Goal: Check status: Check status

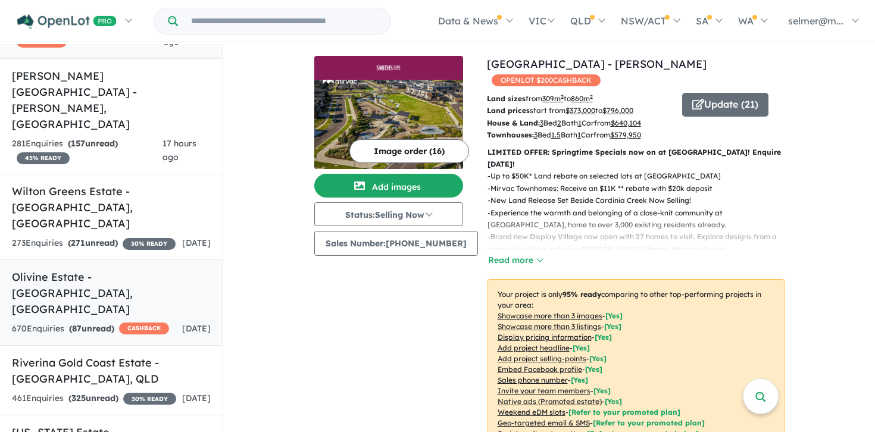
scroll to position [151, 0]
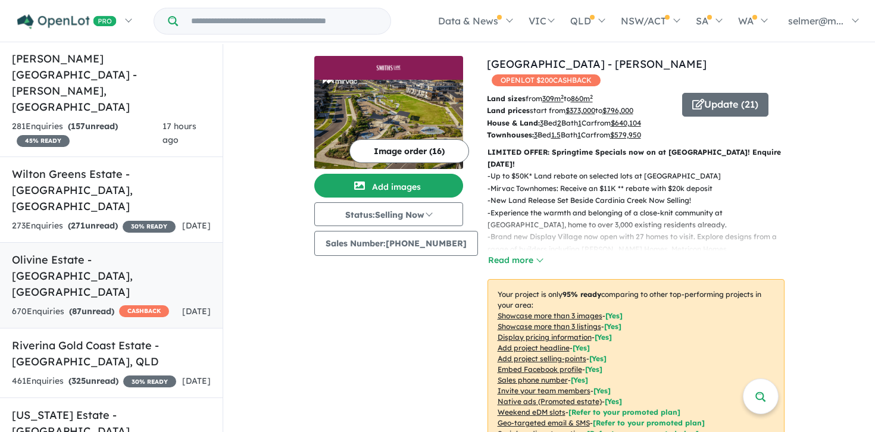
click at [56, 305] on div "670 Enquir ies ( 87 unread) CASHBACK" at bounding box center [90, 312] width 157 height 14
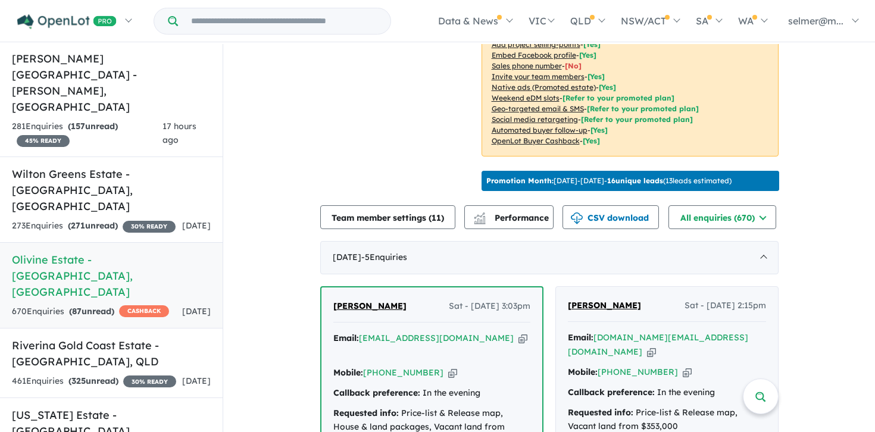
scroll to position [415, 0]
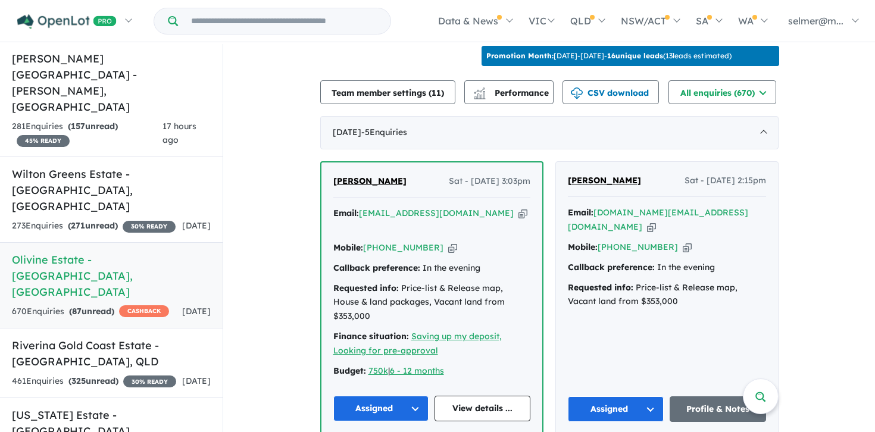
click at [527, 87] on span "Performance" at bounding box center [512, 92] width 73 height 11
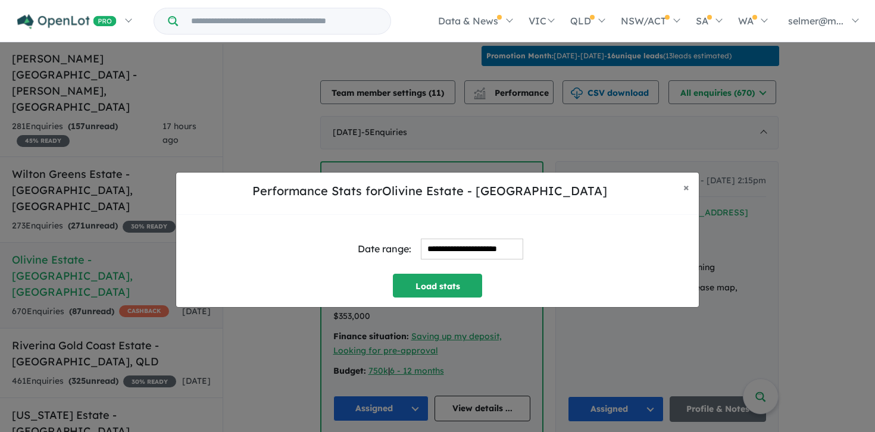
click at [465, 257] on input "**********" at bounding box center [472, 249] width 102 height 21
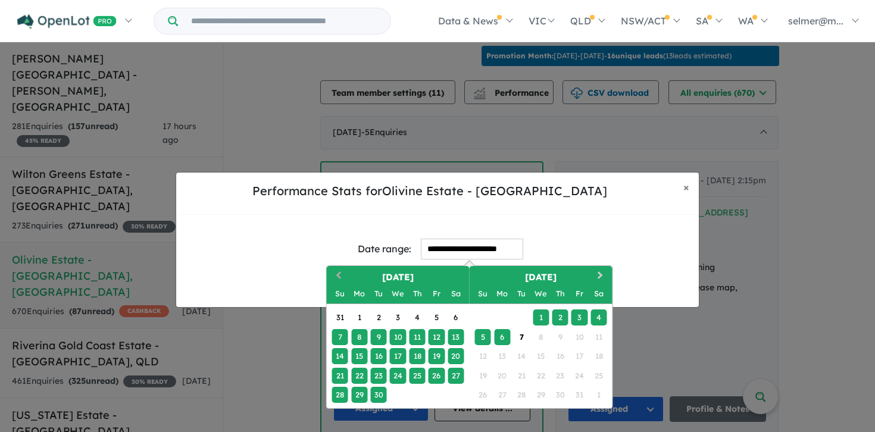
click at [339, 276] on span "Previous Month" at bounding box center [339, 276] width 0 height 15
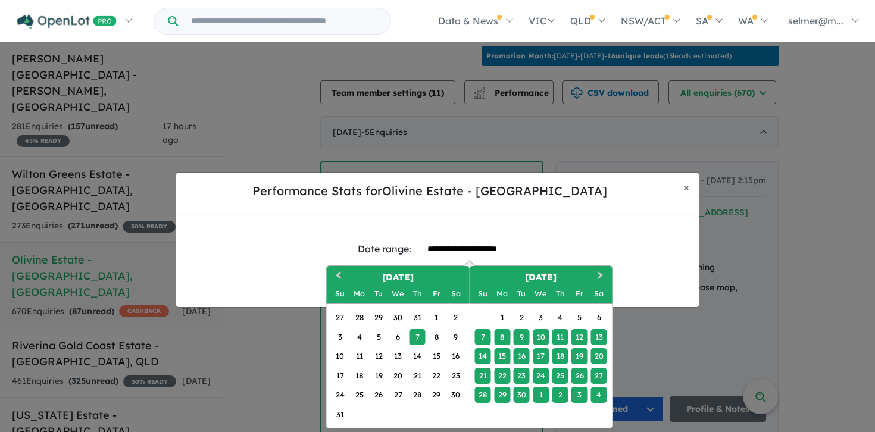
drag, startPoint x: 341, startPoint y: 276, endPoint x: 349, endPoint y: 287, distance: 14.0
click at [339, 276] on span "Previous Month" at bounding box center [339, 276] width 0 height 15
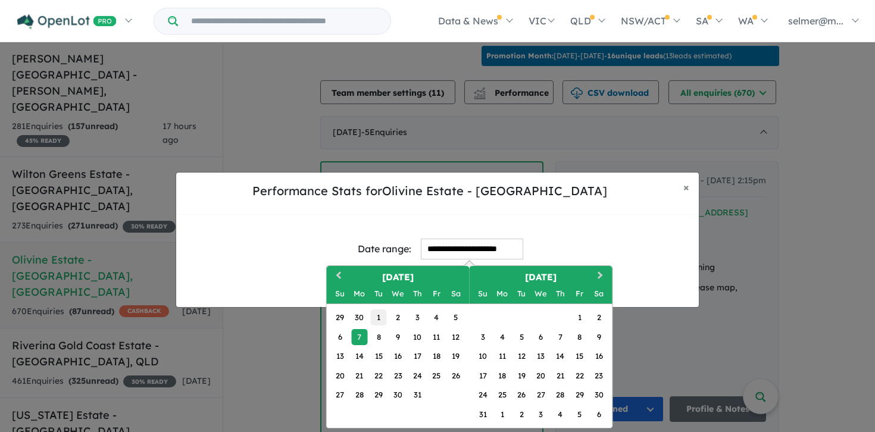
click at [382, 314] on div "1" at bounding box center [378, 317] width 16 height 16
click at [605, 273] on button "Next Month" at bounding box center [601, 276] width 19 height 19
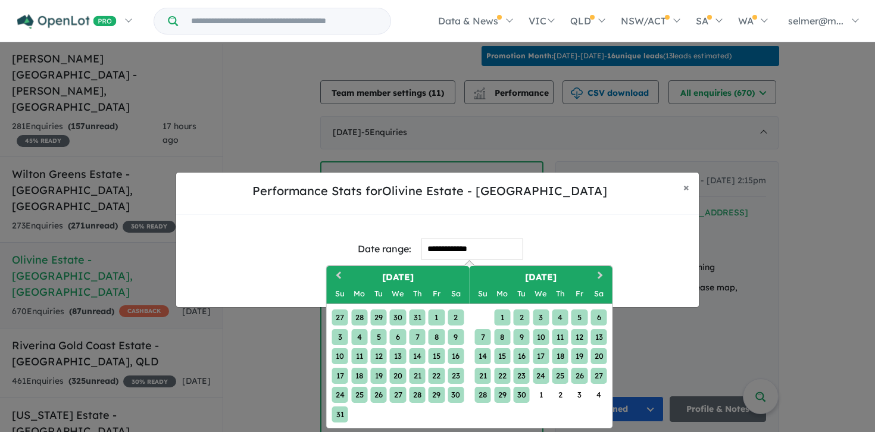
click at [526, 395] on div "30" at bounding box center [522, 395] width 16 height 16
type input "**********"
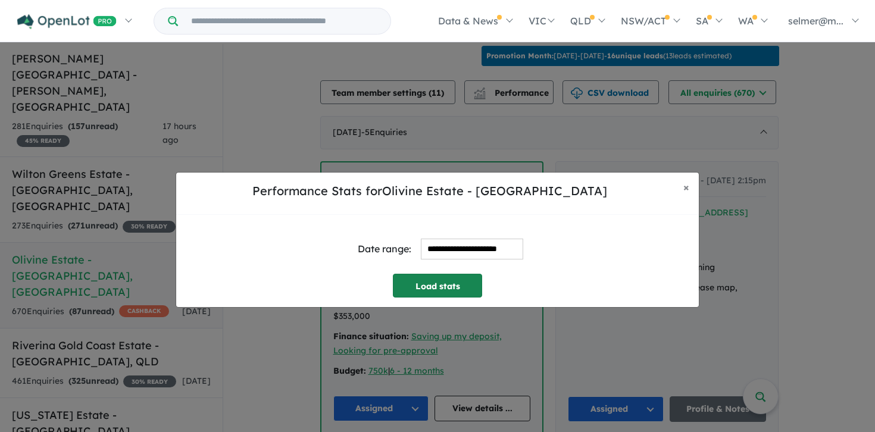
click at [445, 274] on button "Load stats" at bounding box center [437, 286] width 89 height 24
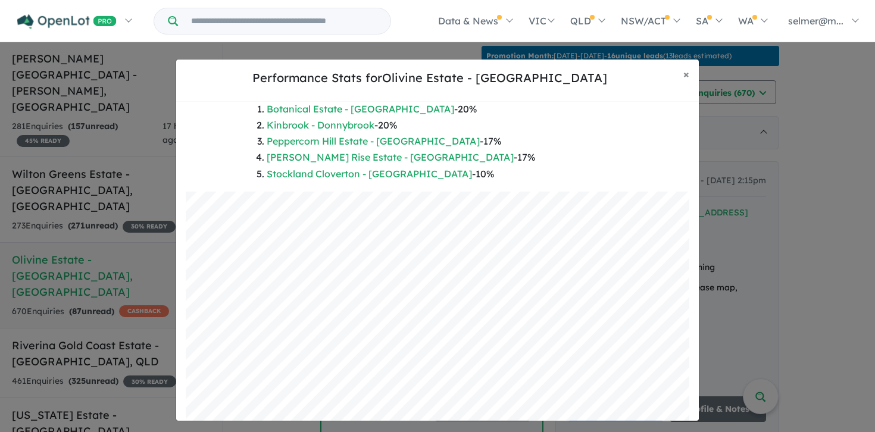
scroll to position [243, 0]
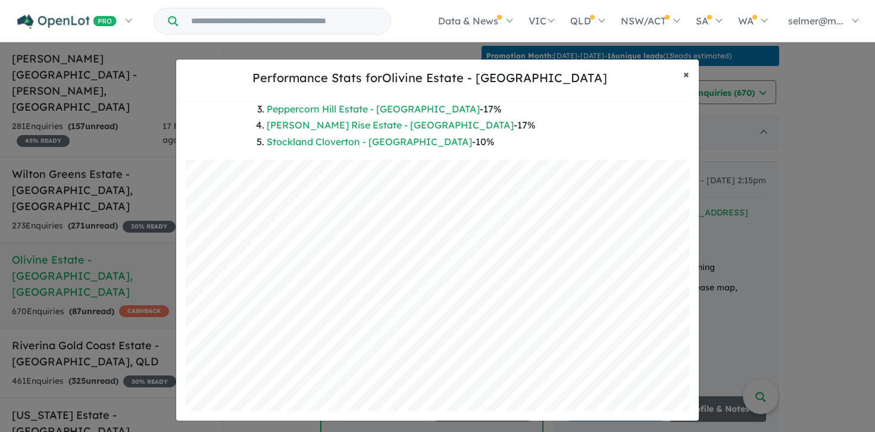
click at [687, 71] on span "×" at bounding box center [686, 74] width 6 height 14
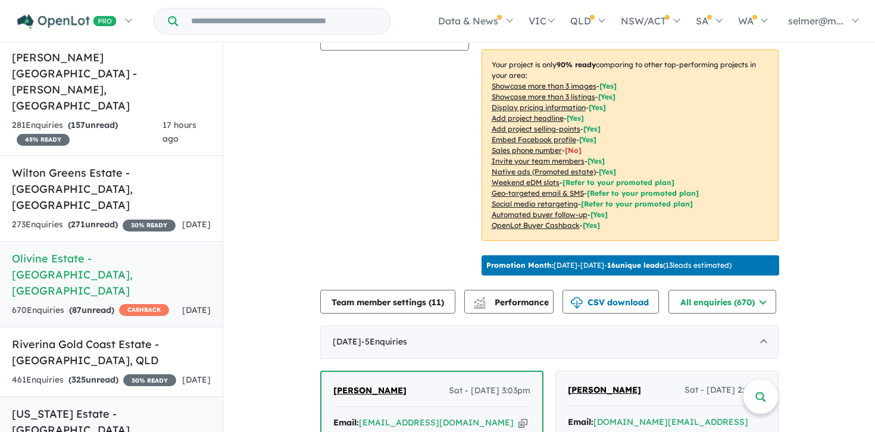
scroll to position [209, 0]
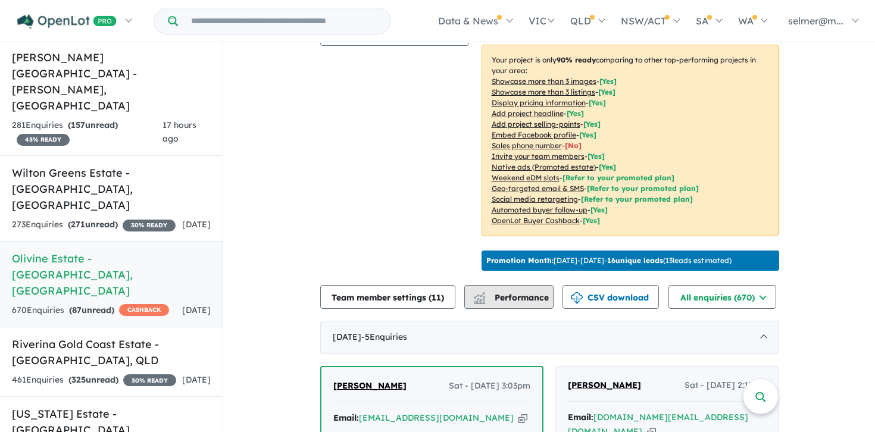
click at [493, 292] on span "Performance" at bounding box center [512, 297] width 73 height 11
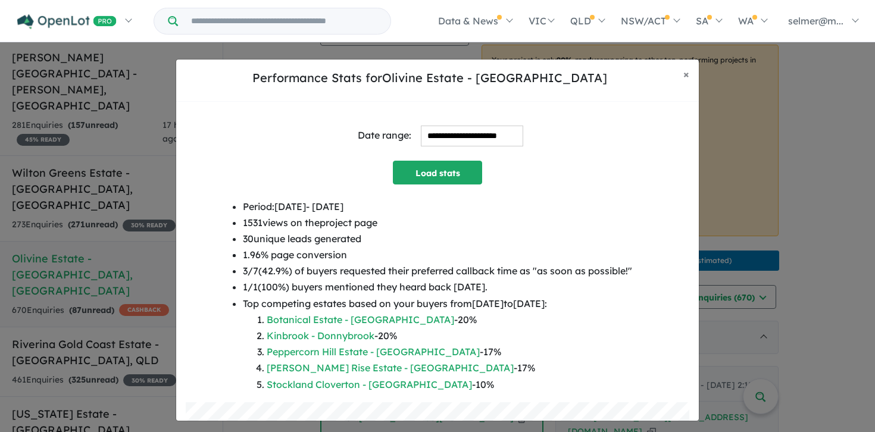
click at [459, 136] on input "**********" at bounding box center [472, 136] width 102 height 21
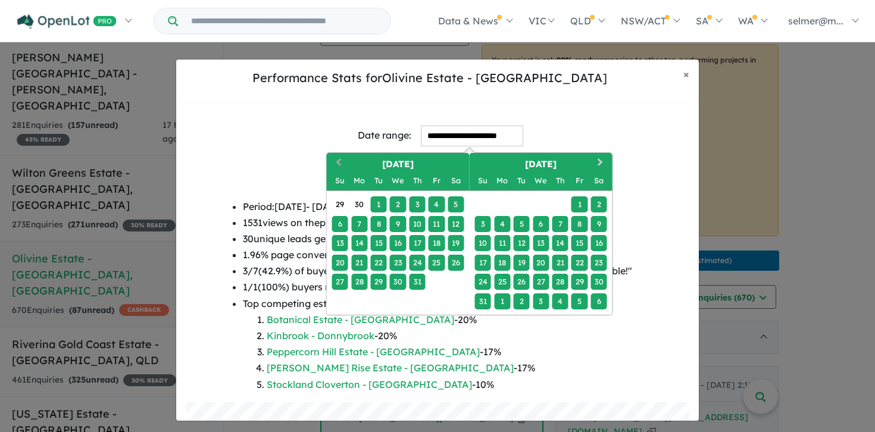
click at [337, 163] on button "Previous Month" at bounding box center [337, 163] width 19 height 19
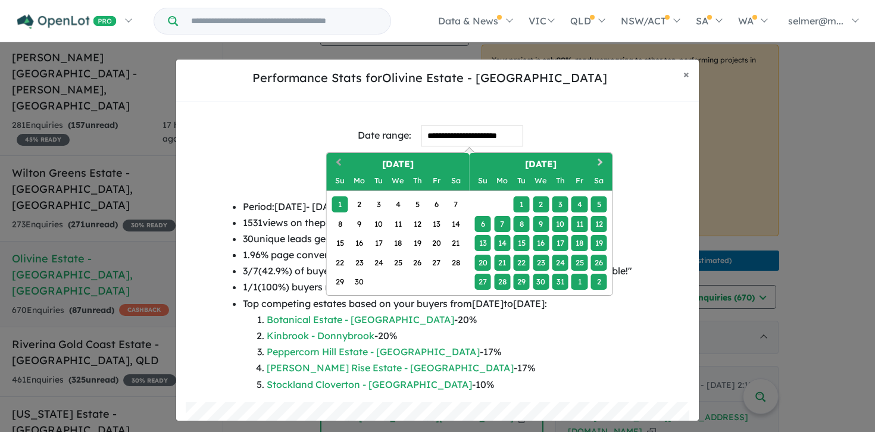
click at [337, 163] on button "Previous Month" at bounding box center [337, 163] width 19 height 19
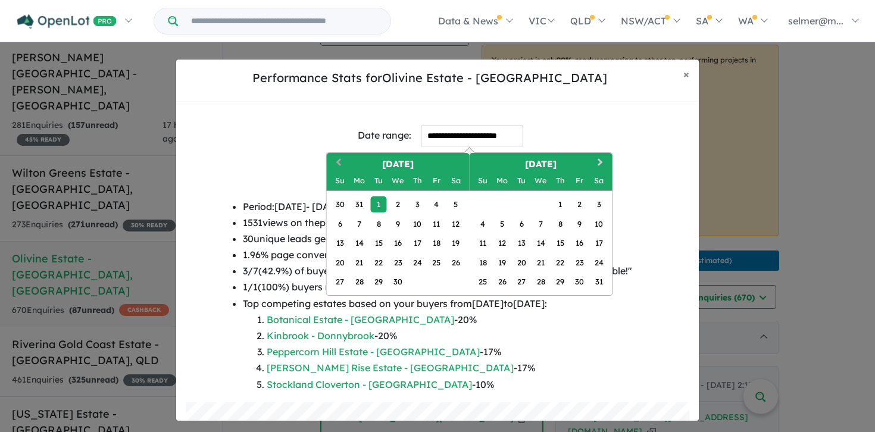
click at [337, 163] on button "Previous Month" at bounding box center [337, 163] width 19 height 19
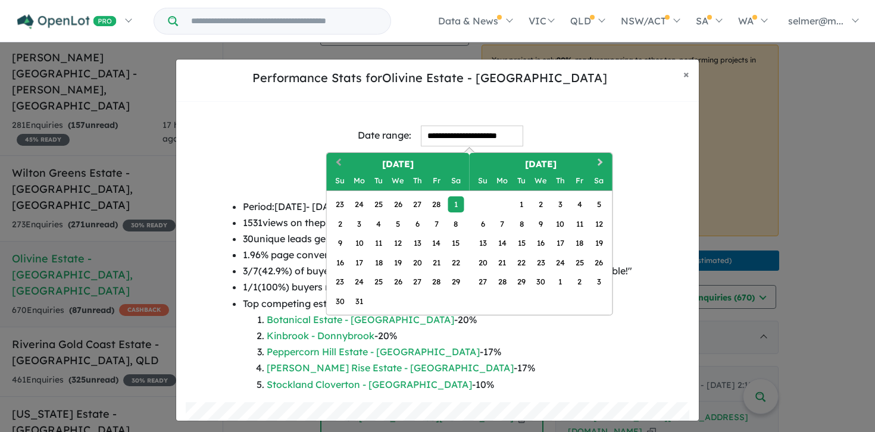
click at [339, 163] on span "Previous Month" at bounding box center [339, 162] width 0 height 15
click at [337, 163] on button "Previous Month" at bounding box center [337, 163] width 19 height 19
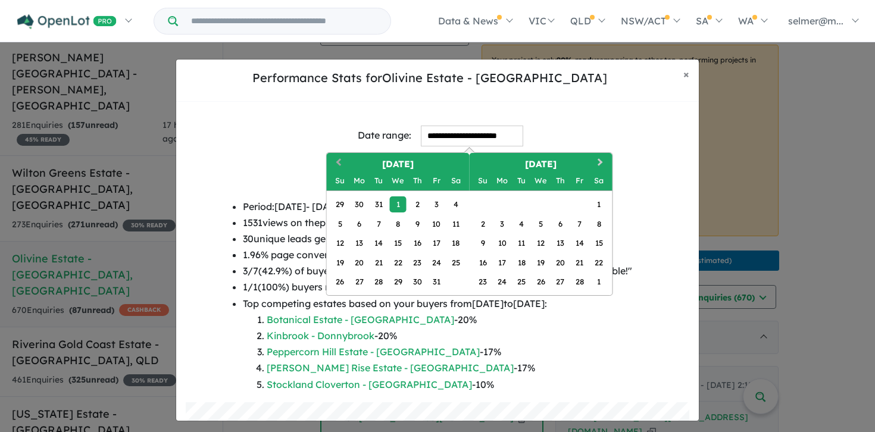
click at [337, 164] on button "Previous Month" at bounding box center [337, 163] width 19 height 19
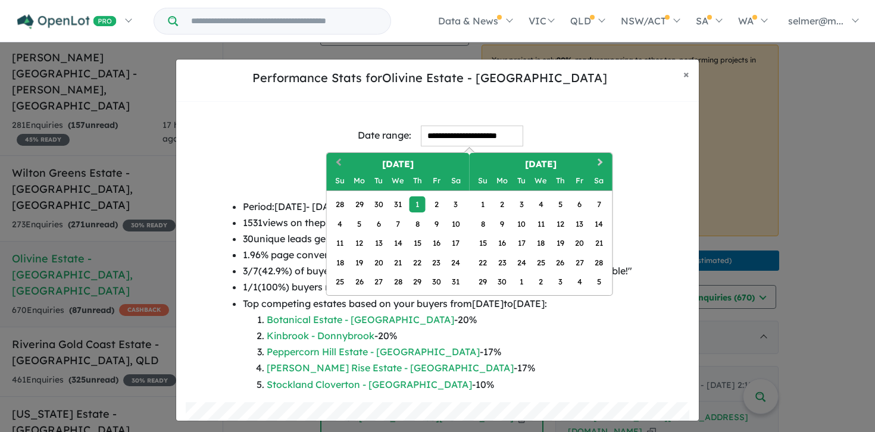
click at [337, 164] on button "Previous Month" at bounding box center [337, 163] width 19 height 19
click at [360, 206] on div "1" at bounding box center [359, 204] width 16 height 16
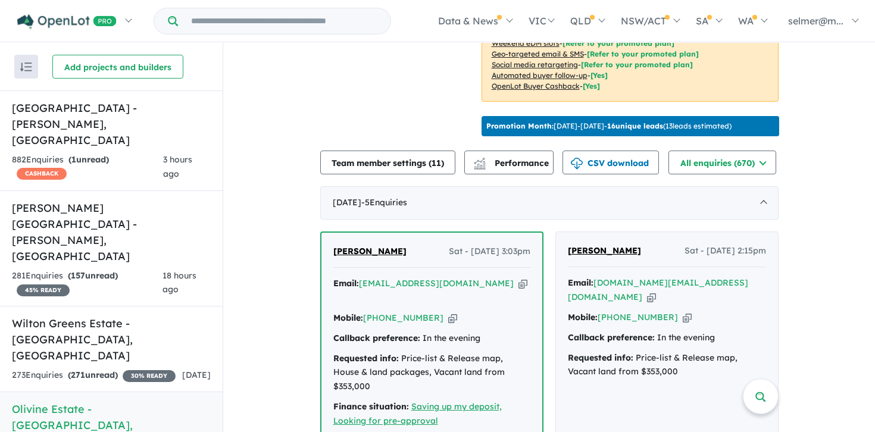
scroll to position [357, 0]
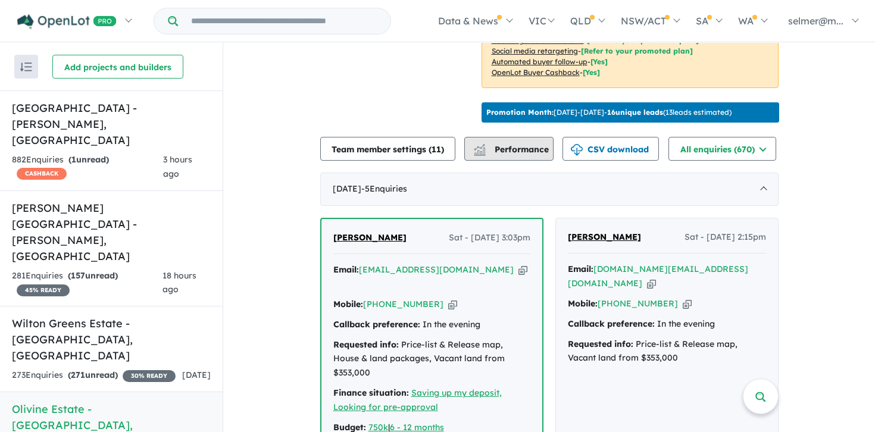
click at [539, 151] on button "Performance" at bounding box center [508, 149] width 89 height 24
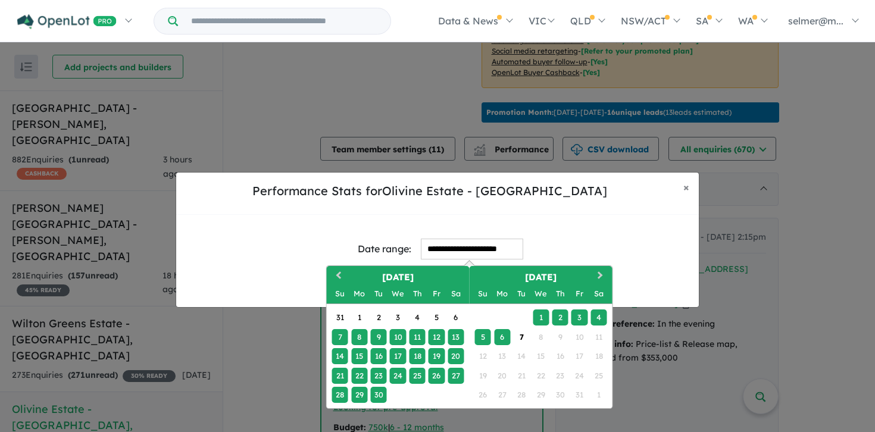
click at [493, 243] on input "**********" at bounding box center [472, 249] width 102 height 21
click at [337, 277] on button "Previous Month" at bounding box center [337, 276] width 19 height 19
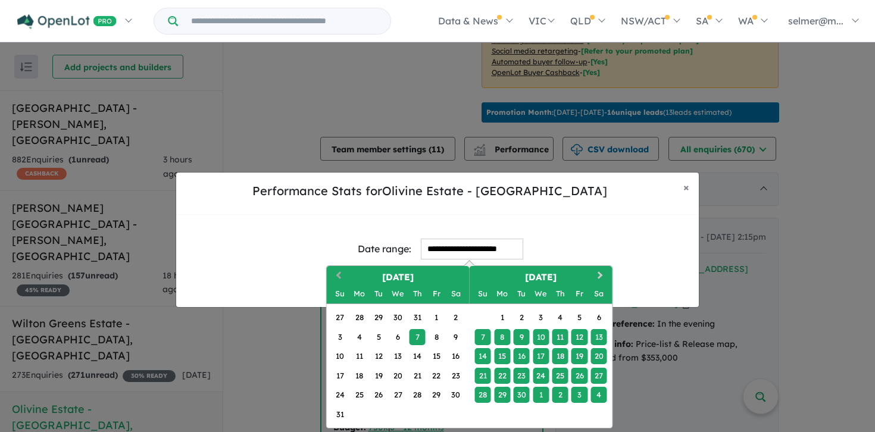
click at [337, 277] on button "Previous Month" at bounding box center [337, 276] width 19 height 19
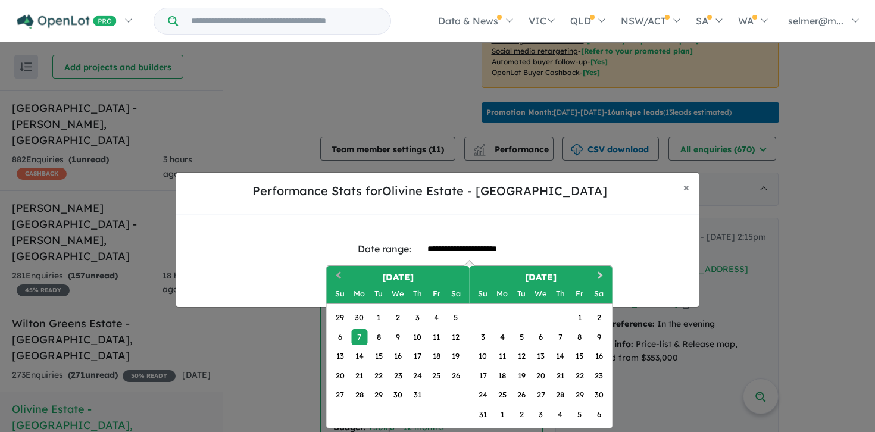
click at [337, 277] on button "Previous Month" at bounding box center [337, 276] width 19 height 19
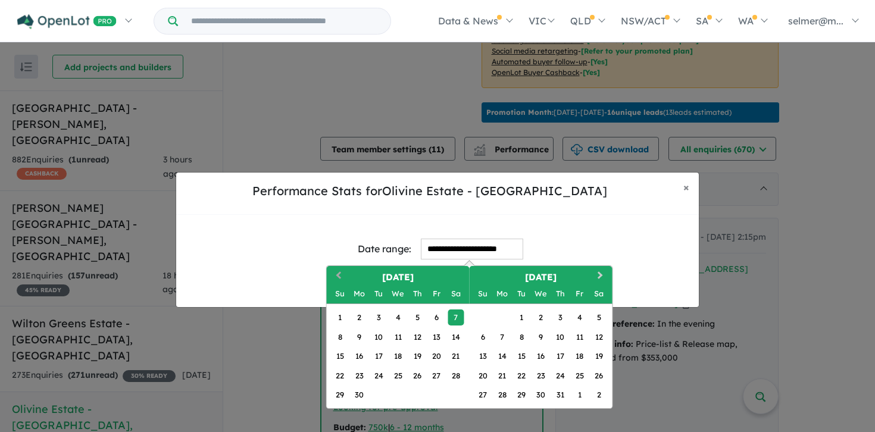
click at [339, 277] on span "Previous Month" at bounding box center [339, 276] width 0 height 15
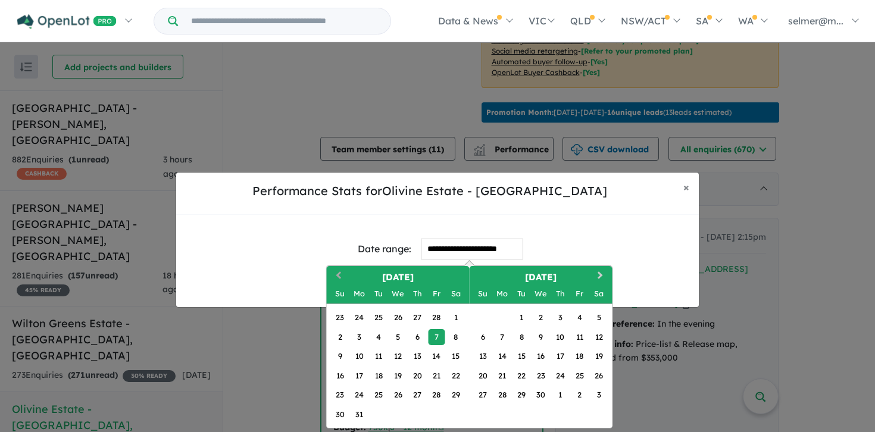
click at [339, 277] on span "Previous Month" at bounding box center [339, 276] width 0 height 15
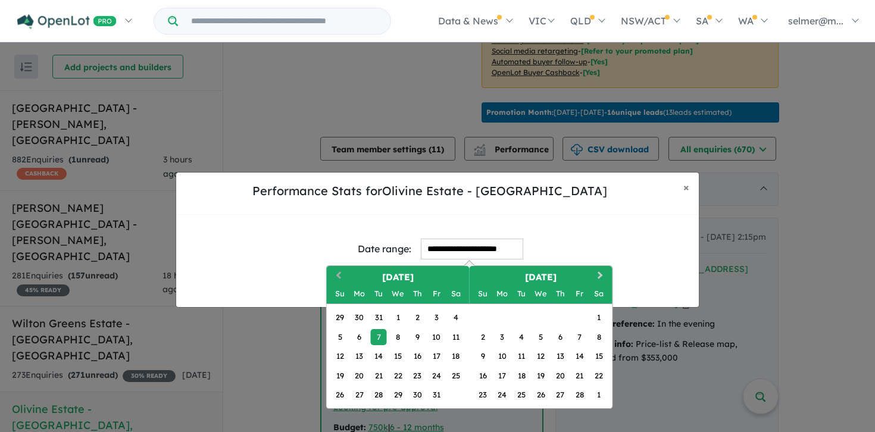
click at [339, 277] on span "Previous Month" at bounding box center [339, 276] width 0 height 15
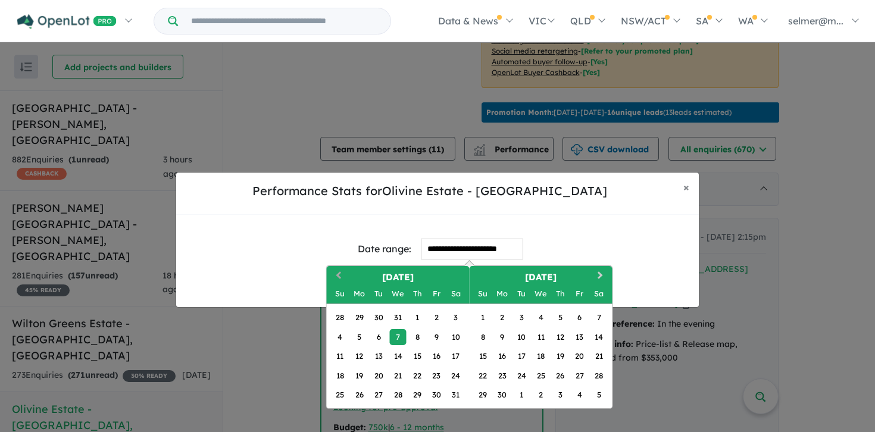
click at [339, 277] on span "Previous Month" at bounding box center [339, 276] width 0 height 15
click at [361, 321] on div "1" at bounding box center [359, 317] width 16 height 16
click at [600, 280] on button "Next Month" at bounding box center [601, 276] width 19 height 19
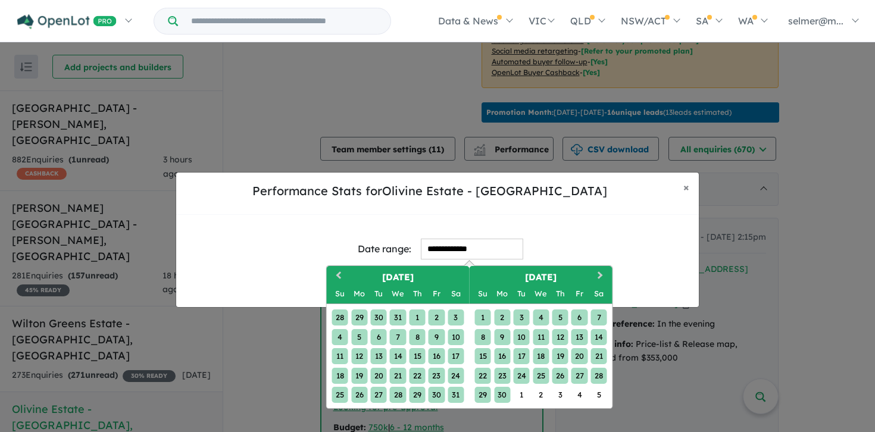
click at [505, 396] on div "30" at bounding box center [502, 395] width 16 height 16
type input "**********"
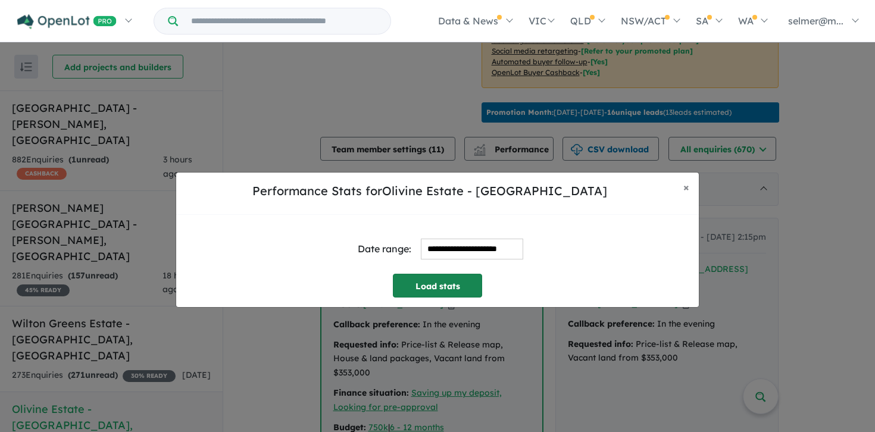
click at [461, 286] on button "Load stats" at bounding box center [437, 286] width 89 height 24
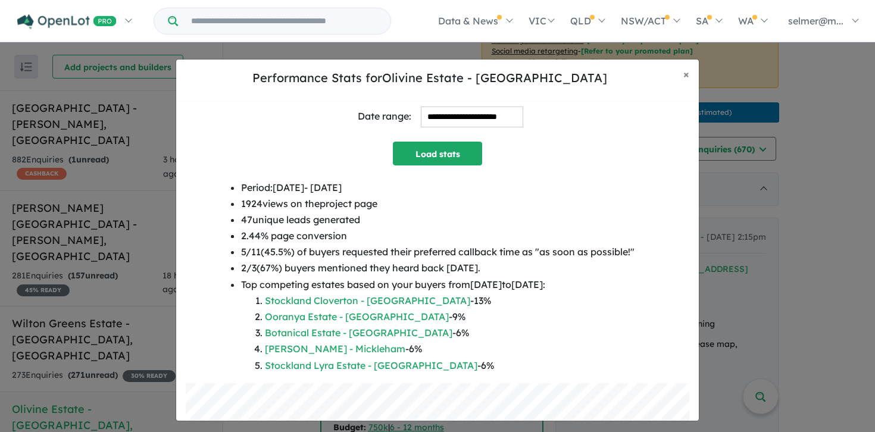
scroll to position [24, 0]
